Goal: Task Accomplishment & Management: Manage account settings

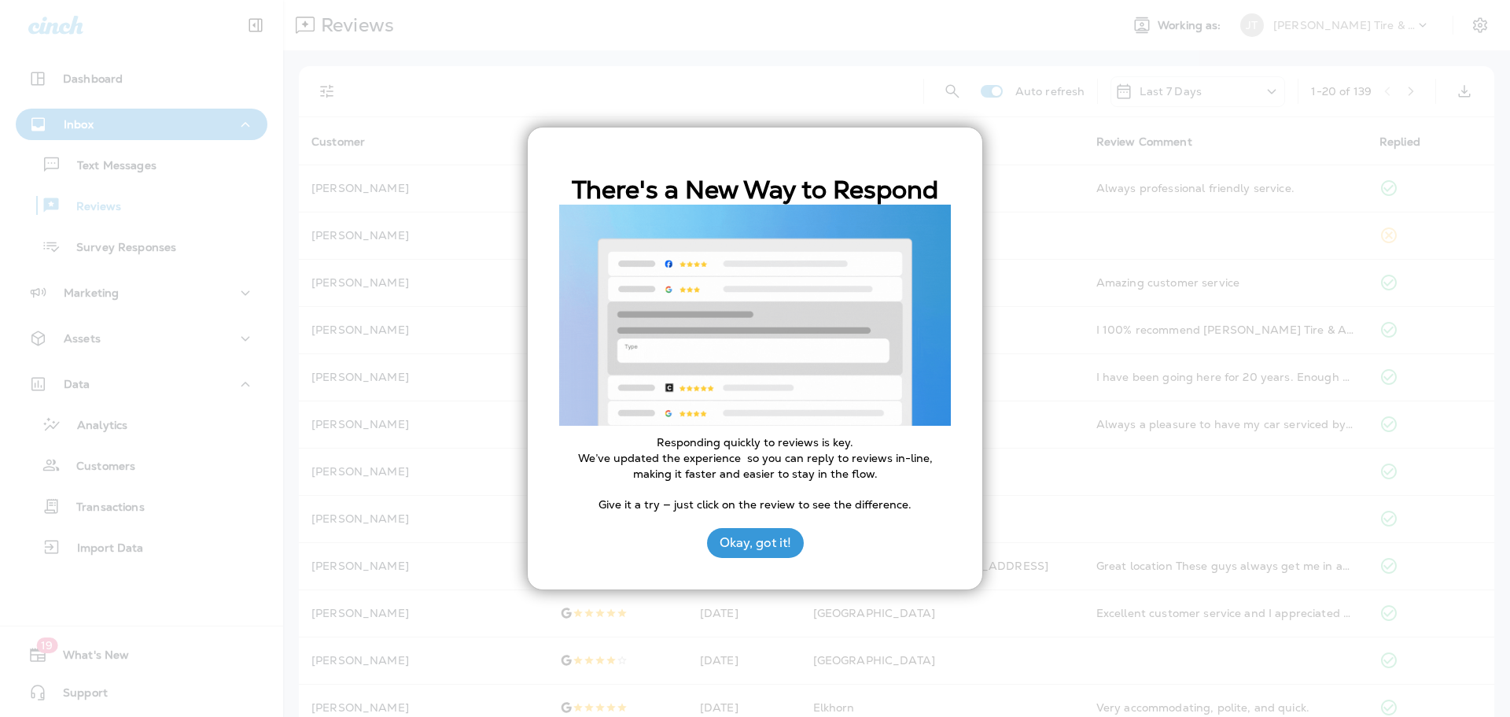
scroll to position [236, 0]
click at [765, 547] on button "Okay, got it!" at bounding box center [755, 543] width 97 height 30
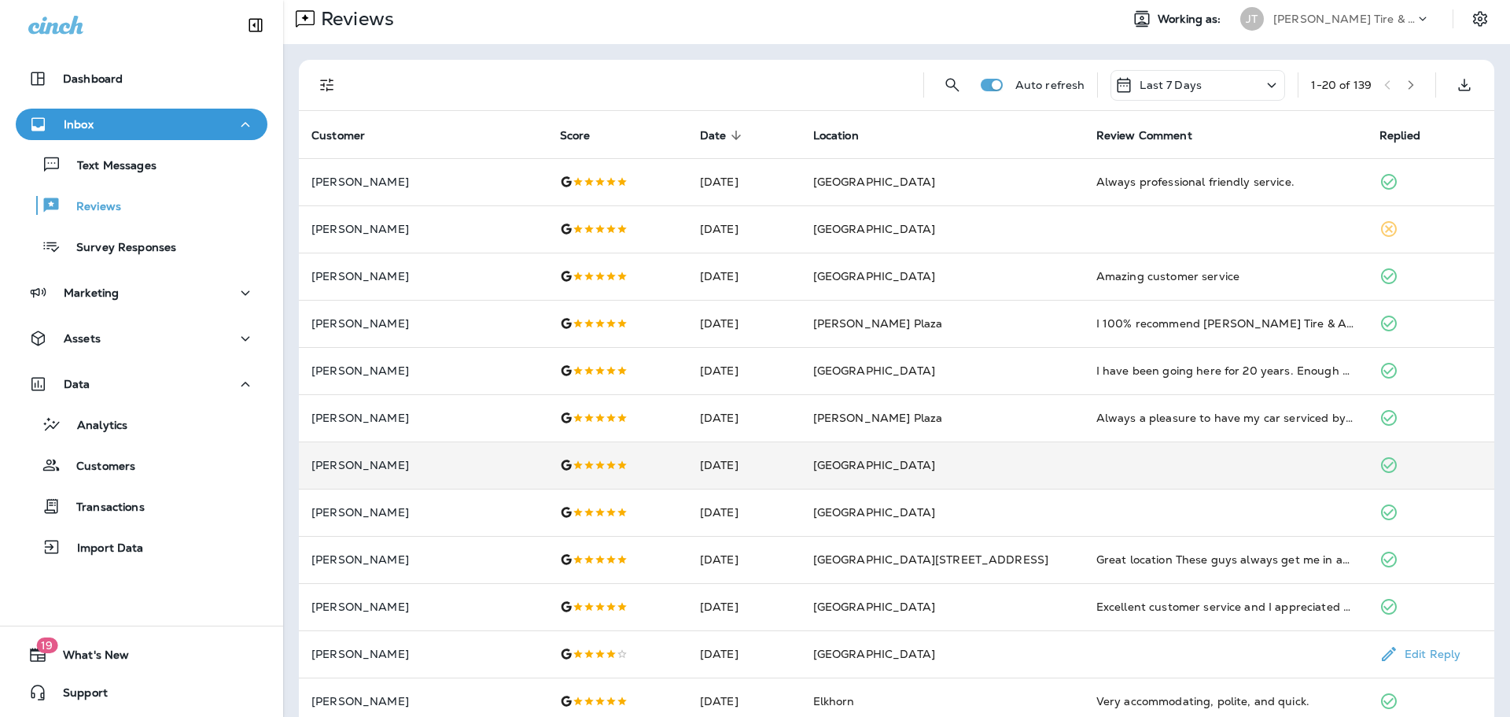
scroll to position [0, 0]
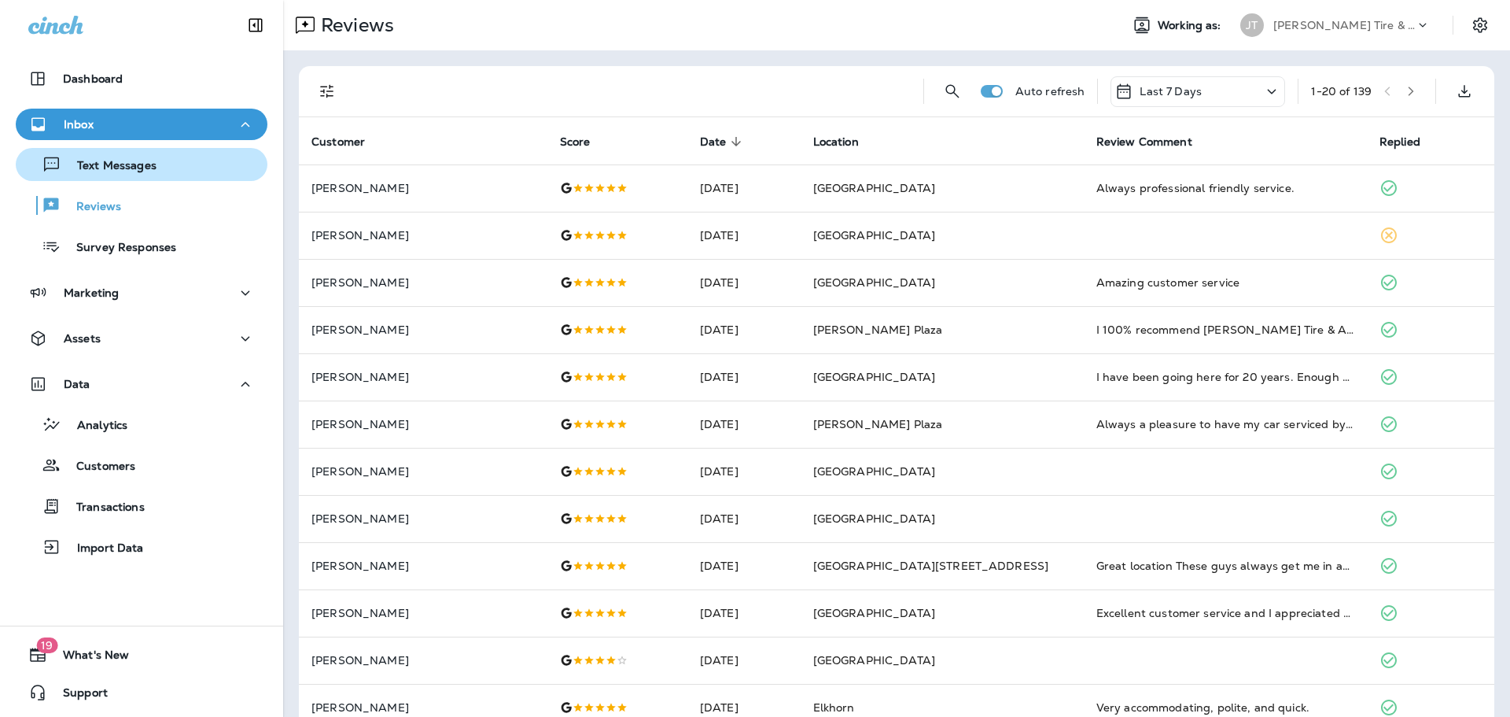
click at [140, 173] on p "Text Messages" at bounding box center [108, 166] width 95 height 15
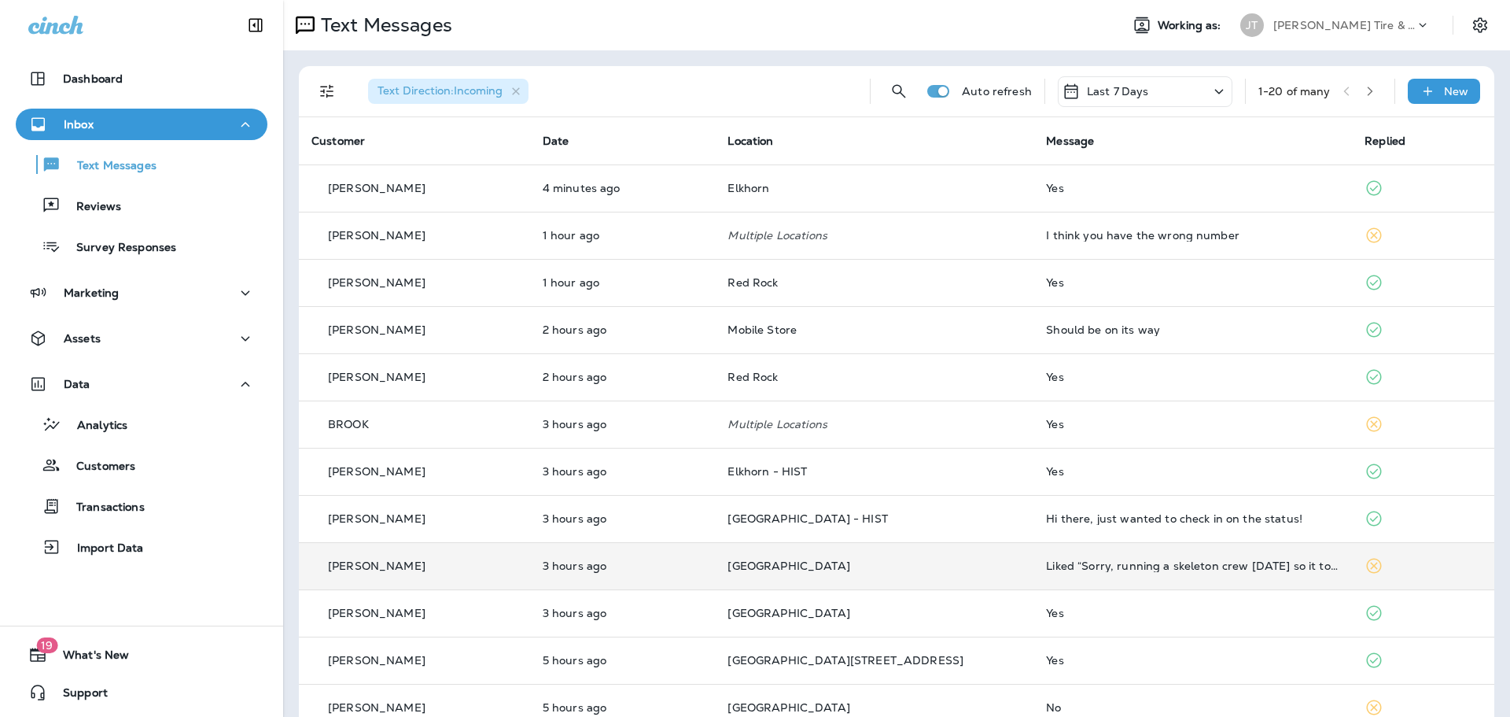
click at [1119, 573] on td "Liked “Sorry, running a skeleton crew [DATE] so it took a little longer, but he…" at bounding box center [1193, 565] width 319 height 47
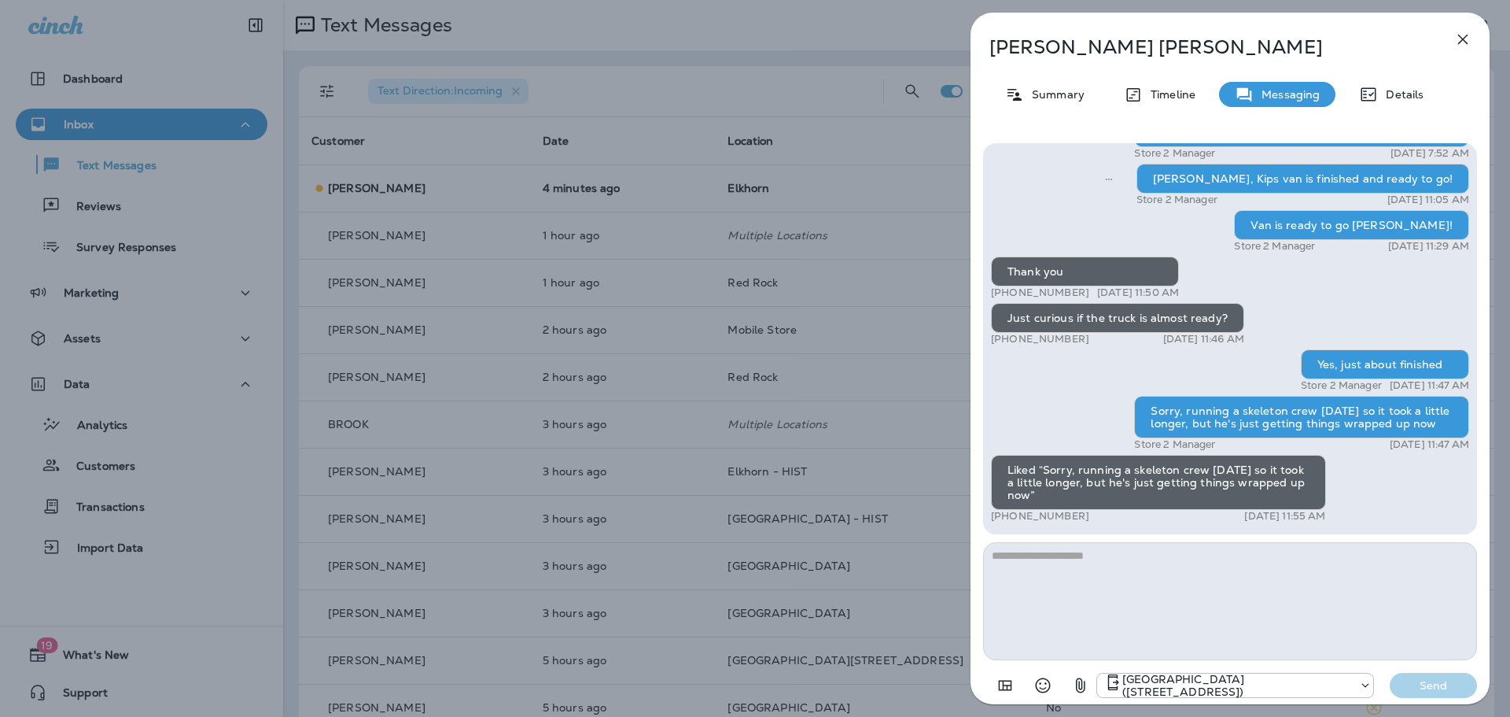
click at [909, 297] on div "[PERSON_NAME] Summary Timeline Messaging Details Thank you for stopping by [PER…" at bounding box center [755, 358] width 1510 height 717
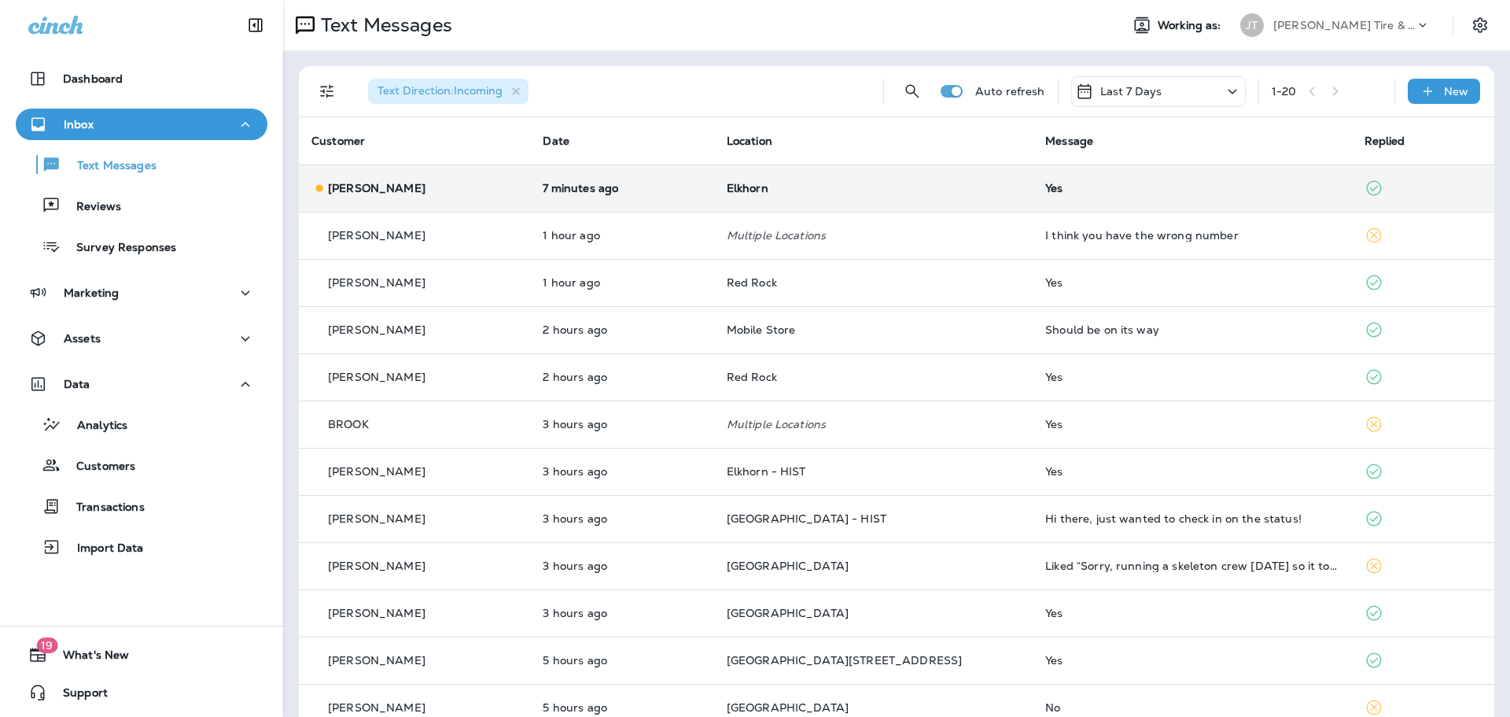
click at [530, 192] on td "[PERSON_NAME]" at bounding box center [414, 187] width 231 height 47
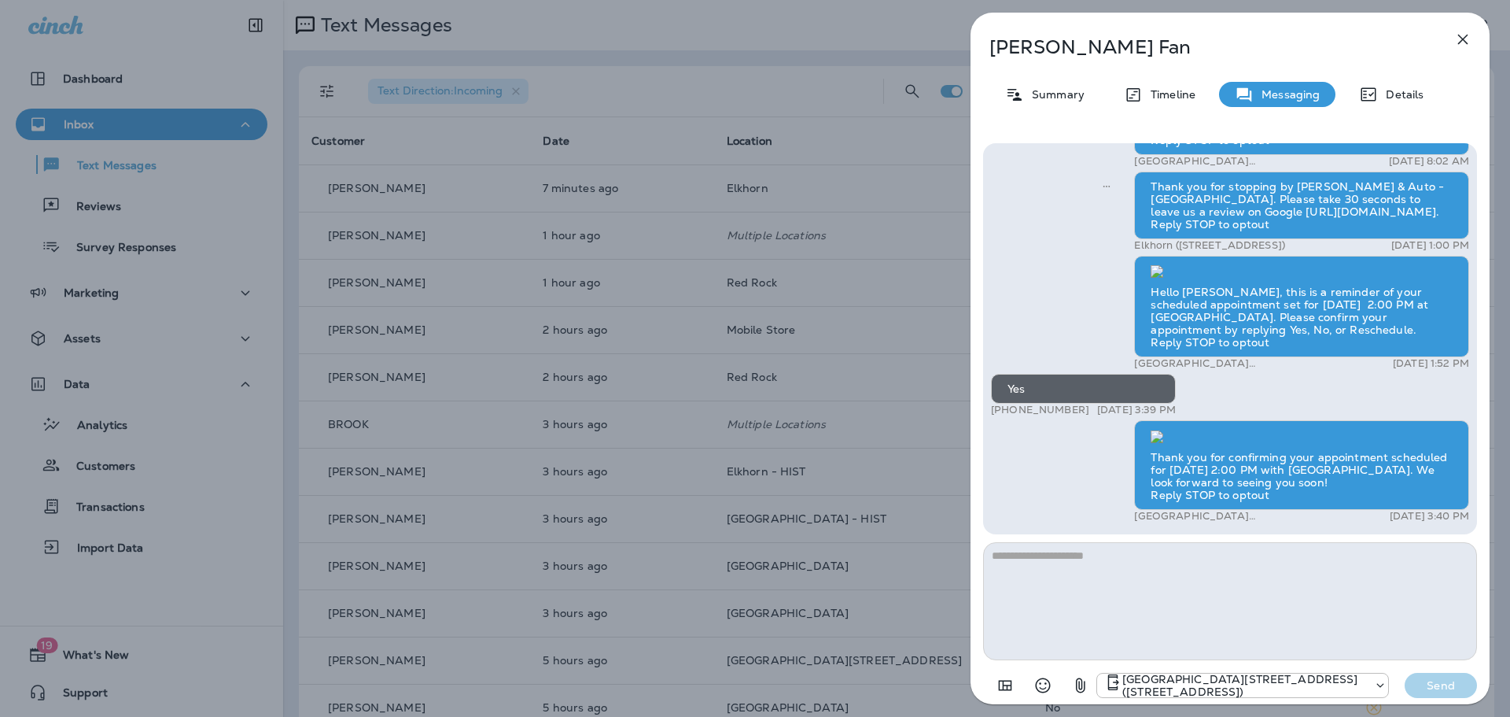
click at [110, 212] on div "[PERSON_NAME] Summary Timeline Messaging Details Thank you for stopping by [PER…" at bounding box center [755, 358] width 1510 height 717
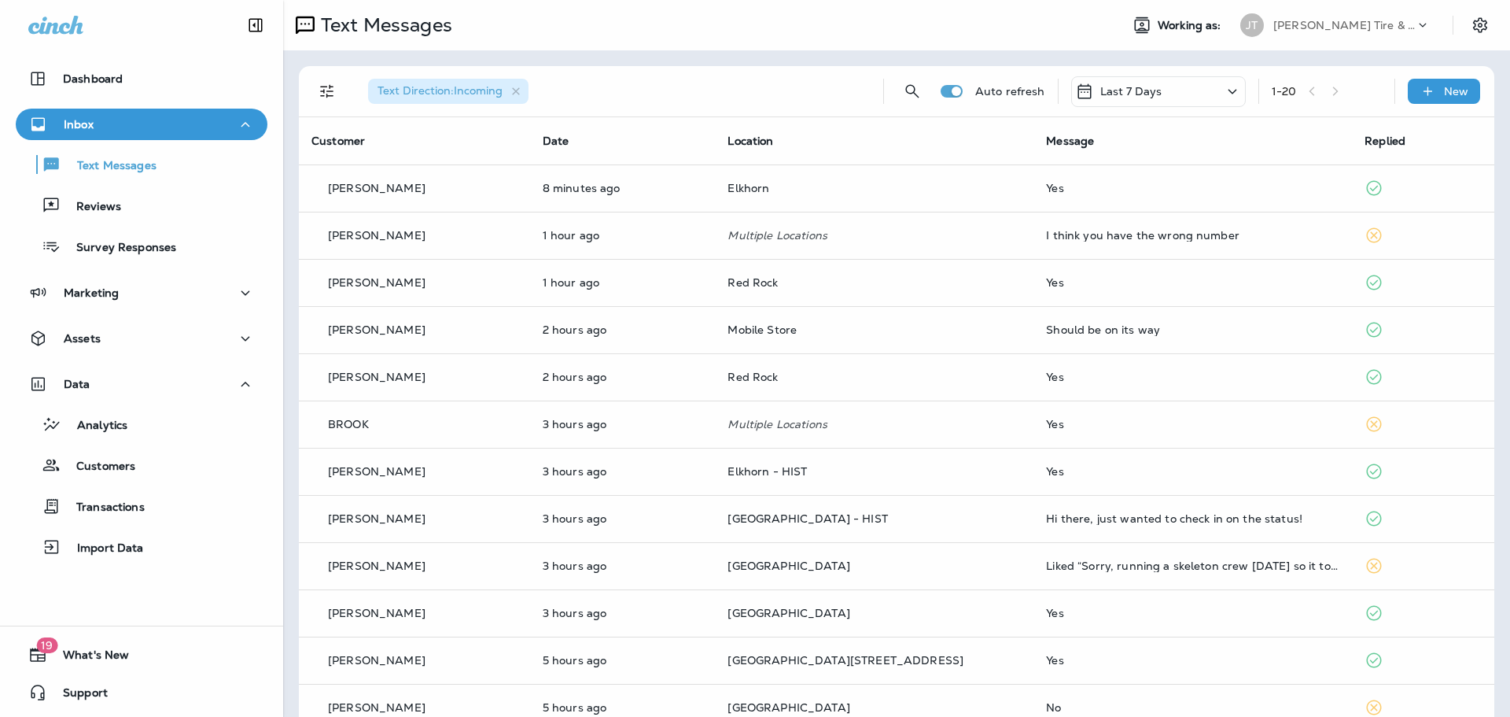
click at [114, 209] on div at bounding box center [755, 358] width 1510 height 717
click at [115, 209] on p "Reviews" at bounding box center [91, 207] width 61 height 15
